Goal: Find specific page/section: Find specific page/section

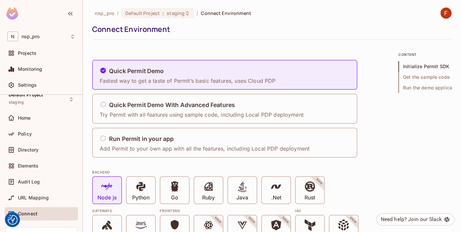
scroll to position [27, 0]
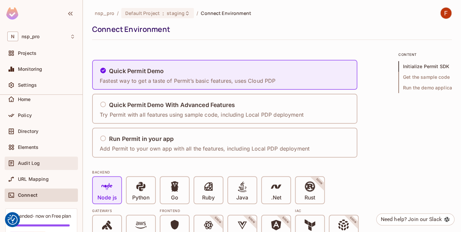
click at [35, 166] on div "Audit Log" at bounding box center [41, 163] width 68 height 8
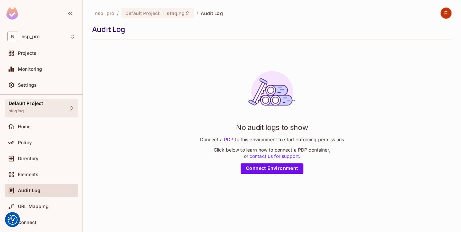
click at [30, 103] on span "Default Project" at bounding box center [26, 103] width 34 height 5
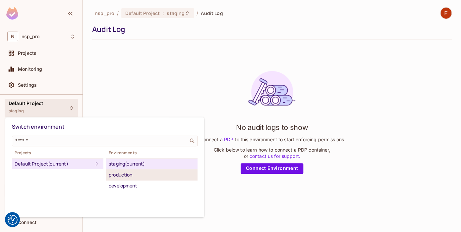
click at [123, 177] on div "production" at bounding box center [152, 174] width 86 height 8
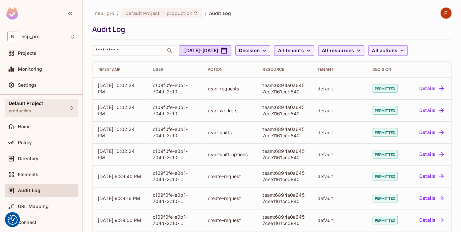
click at [32, 104] on span "Default Project" at bounding box center [26, 103] width 34 height 5
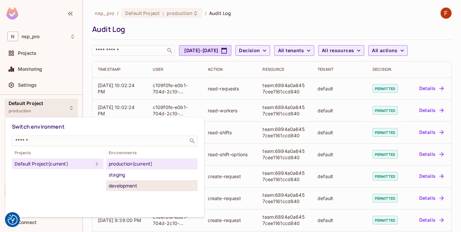
click at [134, 184] on div "development" at bounding box center [152, 185] width 86 height 8
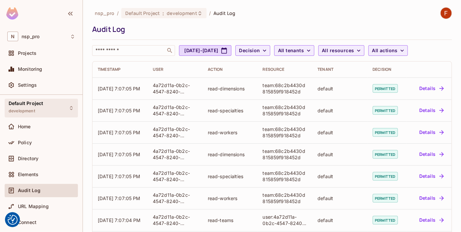
click at [31, 101] on span "Default Project" at bounding box center [26, 103] width 34 height 5
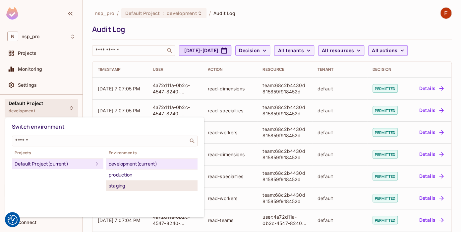
click at [131, 184] on div "staging" at bounding box center [152, 185] width 86 height 8
